Goal: Task Accomplishment & Management: Manage account settings

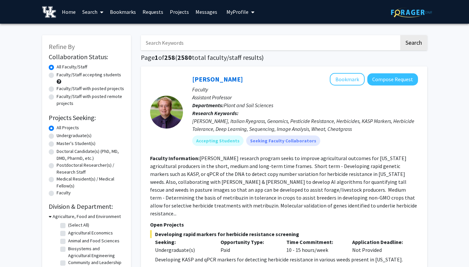
click at [244, 11] on span "My Profile" at bounding box center [237, 12] width 22 height 7
click at [242, 35] on div "[PERSON_NAME] View Profile" at bounding box center [259, 34] width 56 height 14
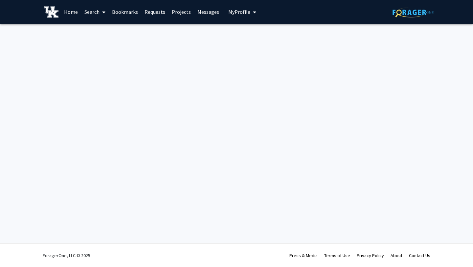
click at [236, 10] on span "My Profile" at bounding box center [240, 12] width 22 height 7
click at [252, 35] on span "View Profile" at bounding box center [270, 37] width 40 height 7
click at [242, 8] on button "My Profile" at bounding box center [243, 12] width 32 height 24
click at [238, 35] on img at bounding box center [239, 33] width 13 height 13
click at [238, 35] on div at bounding box center [236, 37] width 473 height 26
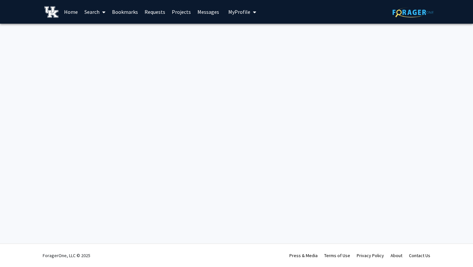
click at [237, 18] on button "My Profile" at bounding box center [243, 12] width 32 height 24
click at [240, 48] on link "Account Settings" at bounding box center [262, 51] width 59 height 8
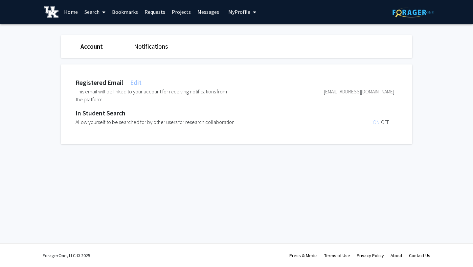
click at [208, 83] on div "Registered Email | Edit" at bounding box center [235, 83] width 319 height 10
click at [244, 10] on span "My Profile" at bounding box center [240, 12] width 22 height 7
click at [255, 37] on span "View Profile" at bounding box center [270, 37] width 40 height 7
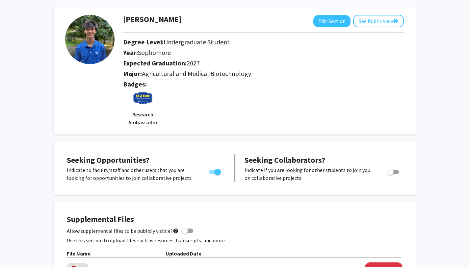
scroll to position [26, 0]
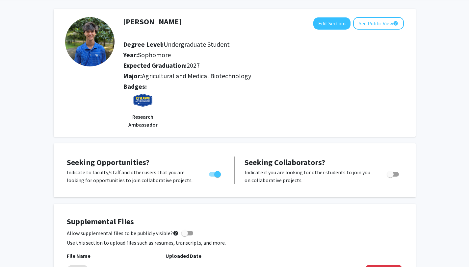
click at [80, 53] on img at bounding box center [89, 41] width 49 height 49
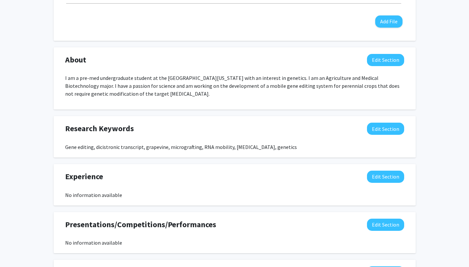
scroll to position [303, 0]
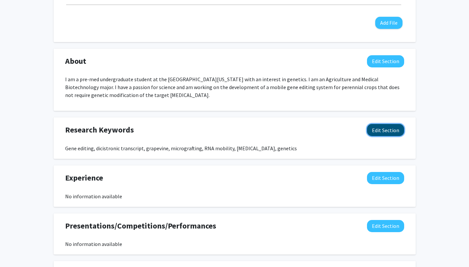
click at [379, 126] on button "Edit Section" at bounding box center [385, 130] width 37 height 12
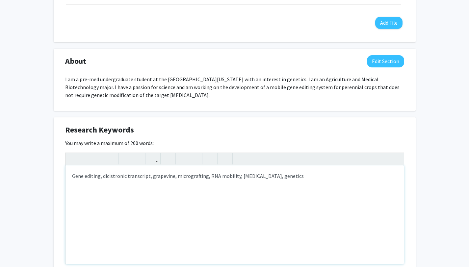
click at [290, 178] on div "Gene editing, dicistronic transcript, grapevine, micrografting, RNA mobility, […" at bounding box center [234, 214] width 338 height 99
drag, startPoint x: 327, startPoint y: 177, endPoint x: 281, endPoint y: 177, distance: 45.7
click at [281, 177] on div "Gene editing, dicistronic transcript, grapevine, micrografting, RNA mobility, […" at bounding box center [234, 214] width 338 height 99
click at [280, 177] on p "Gene editing, dicistronic transcript, grapevine, micrografting, RNA mobility, […" at bounding box center [234, 176] width 325 height 8
type textarea "<p>Gene editing, dicistronic transcript, grapevine, micrografting, RNA mobility…"
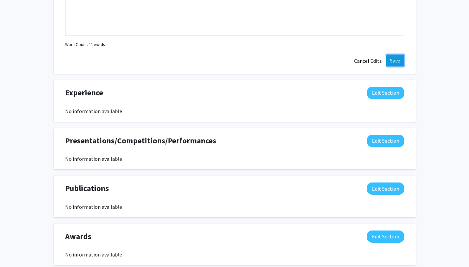
click at [391, 61] on button "Save" at bounding box center [395, 61] width 18 height 12
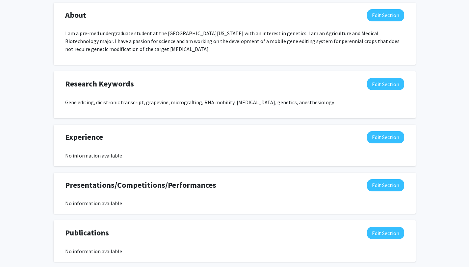
scroll to position [433, 0]
